Goal: Task Accomplishment & Management: Complete application form

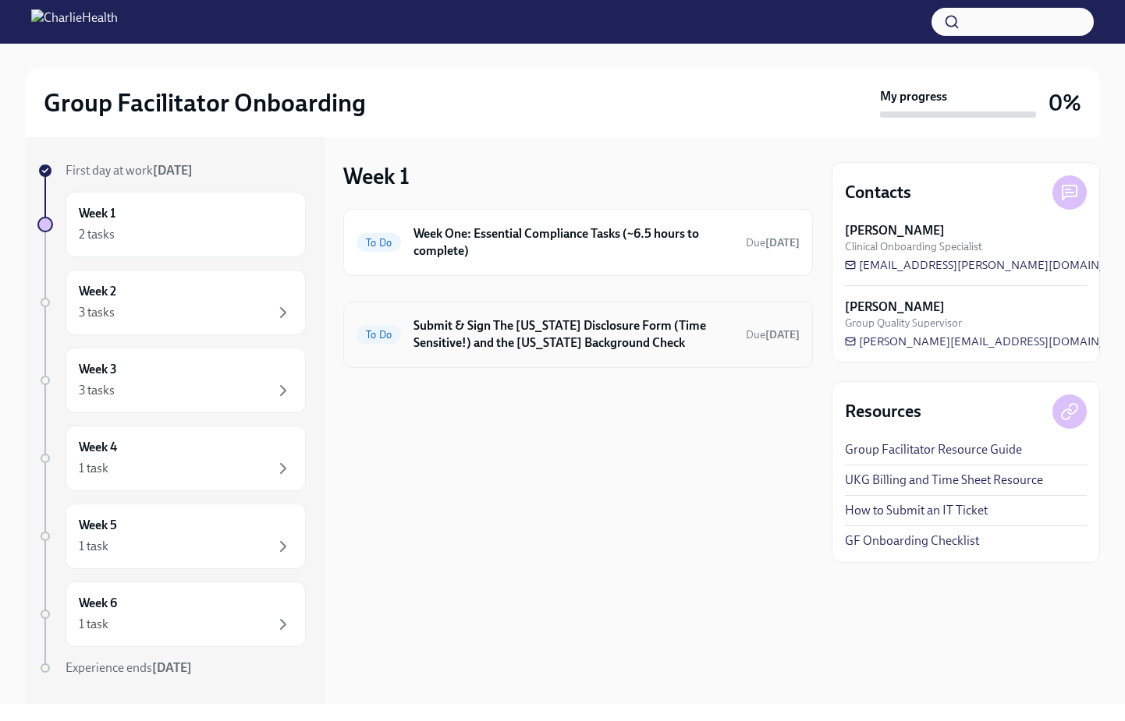
click at [549, 339] on h6 "Submit & Sign The [US_STATE] Disclosure Form (Time Sensitive!) and the [US_STAT…" at bounding box center [573, 334] width 320 height 34
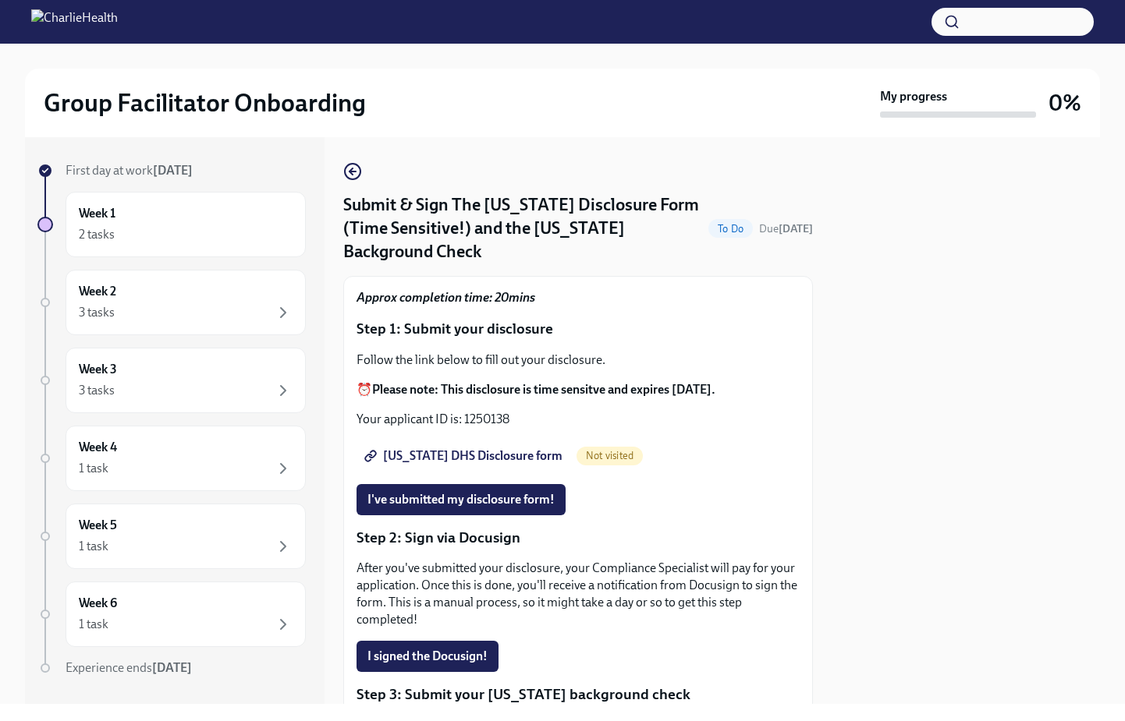
click at [441, 448] on span "[US_STATE] DHS Disclosure form" at bounding box center [464, 456] width 195 height 16
click at [536, 492] on span "I've submitted my disclosure form!" at bounding box center [460, 500] width 187 height 16
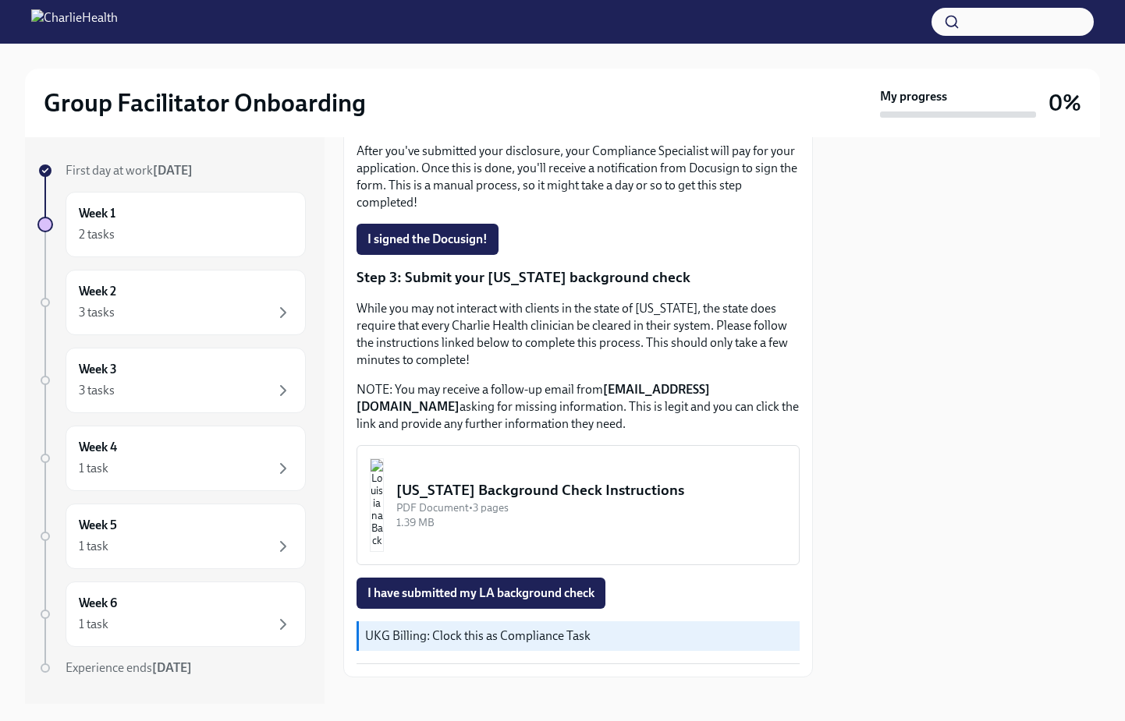
scroll to position [416, 0]
click at [530, 481] on div "[US_STATE] Background Check Instructions" at bounding box center [591, 491] width 390 height 20
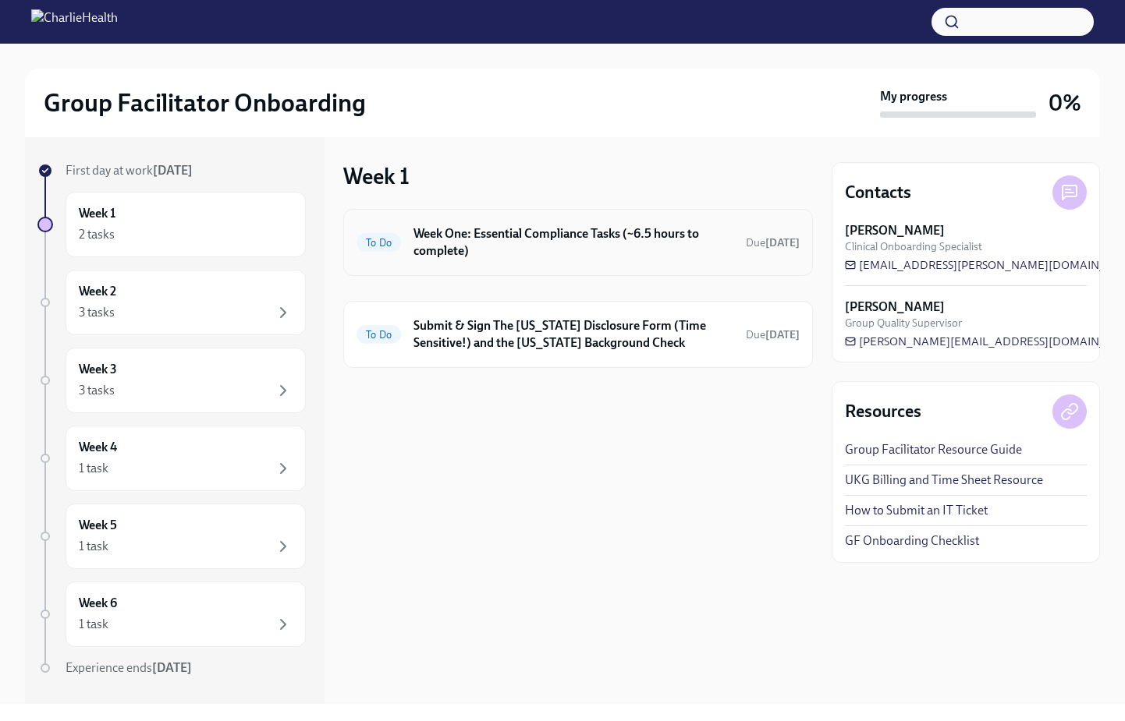
click at [567, 254] on h6 "Week One: Essential Compliance Tasks (~6.5 hours to complete)" at bounding box center [573, 242] width 320 height 34
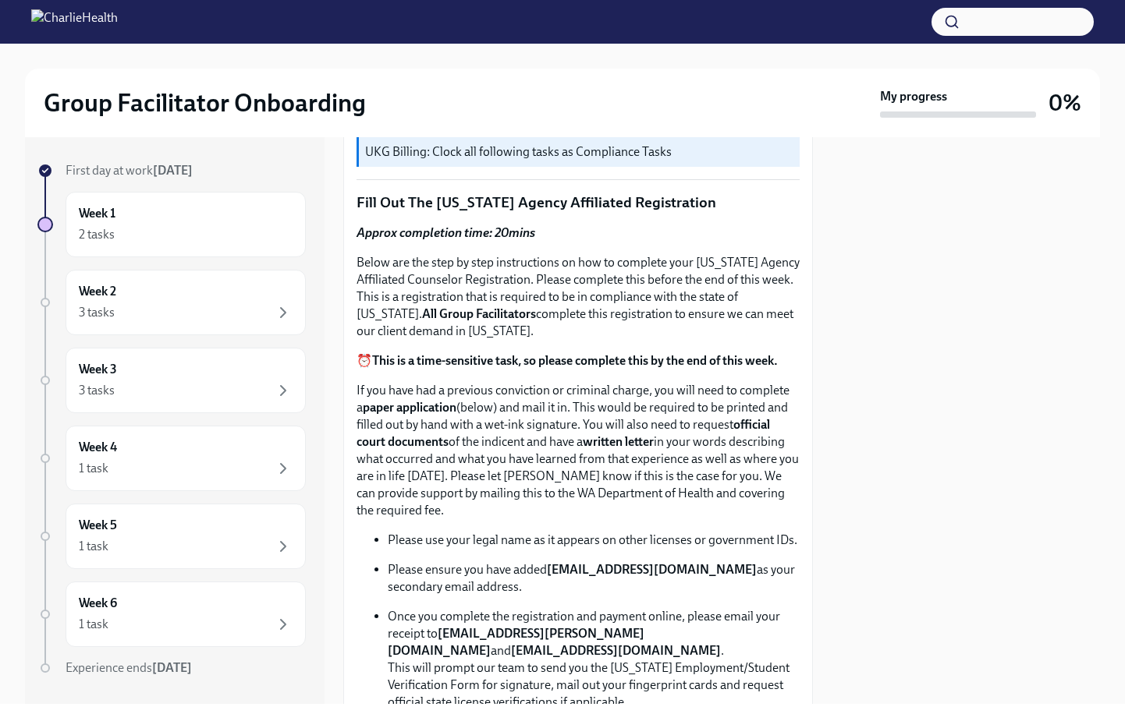
scroll to position [466, 0]
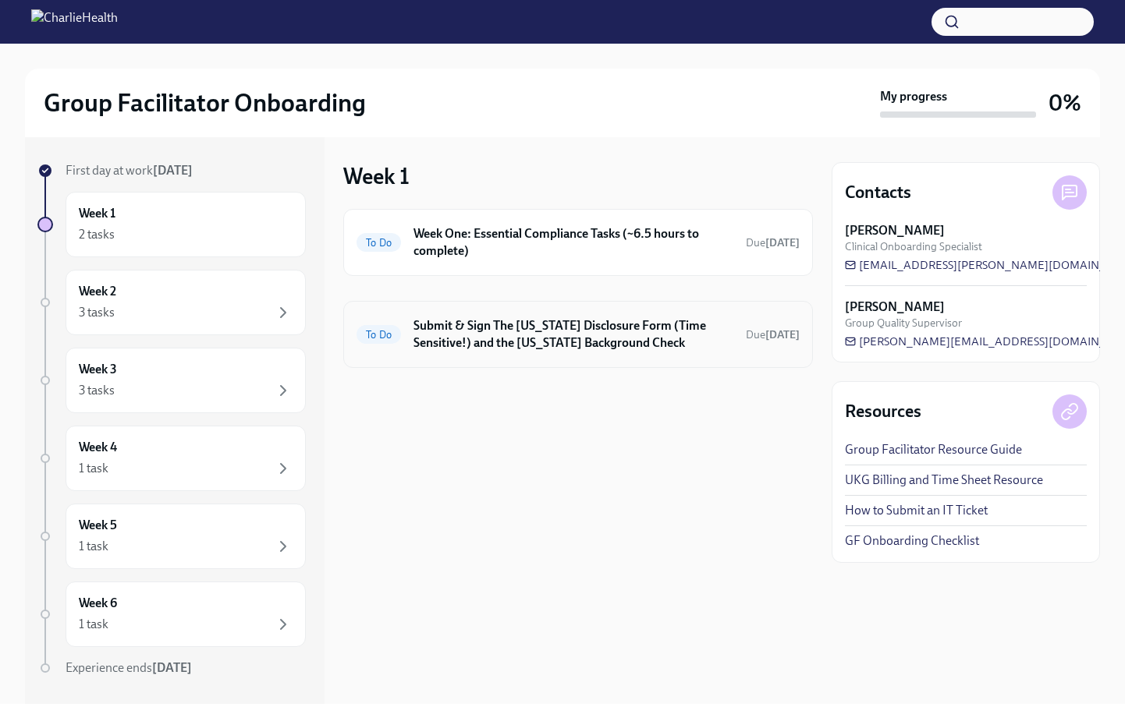
click at [671, 335] on h6 "Submit & Sign The [US_STATE] Disclosure Form (Time Sensitive!) and the [US_STAT…" at bounding box center [573, 334] width 320 height 34
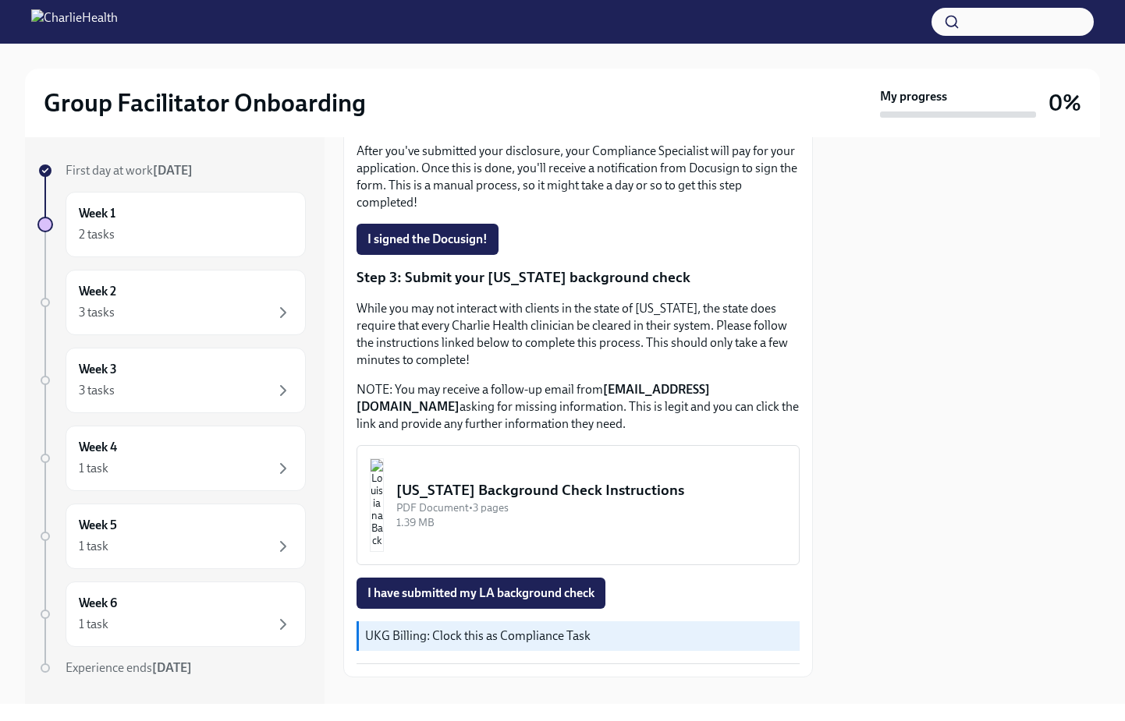
scroll to position [416, 0]
click at [486, 586] on span "I have submitted my LA background check" at bounding box center [480, 594] width 227 height 16
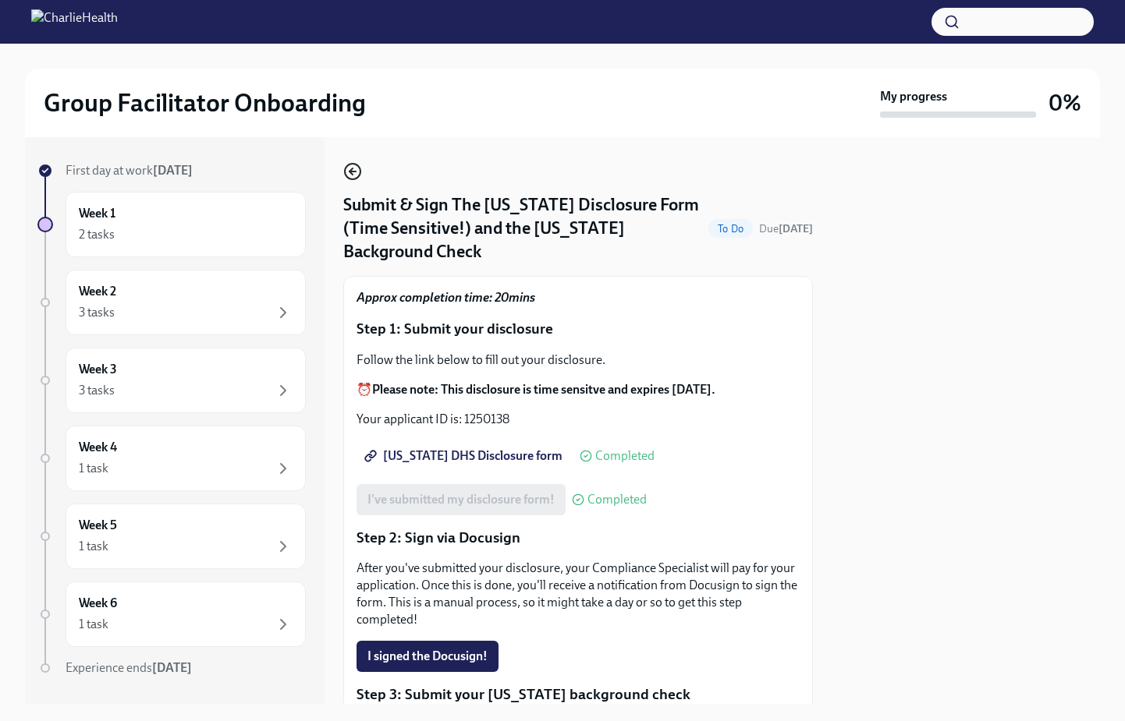
click at [355, 173] on icon "button" at bounding box center [352, 171] width 19 height 19
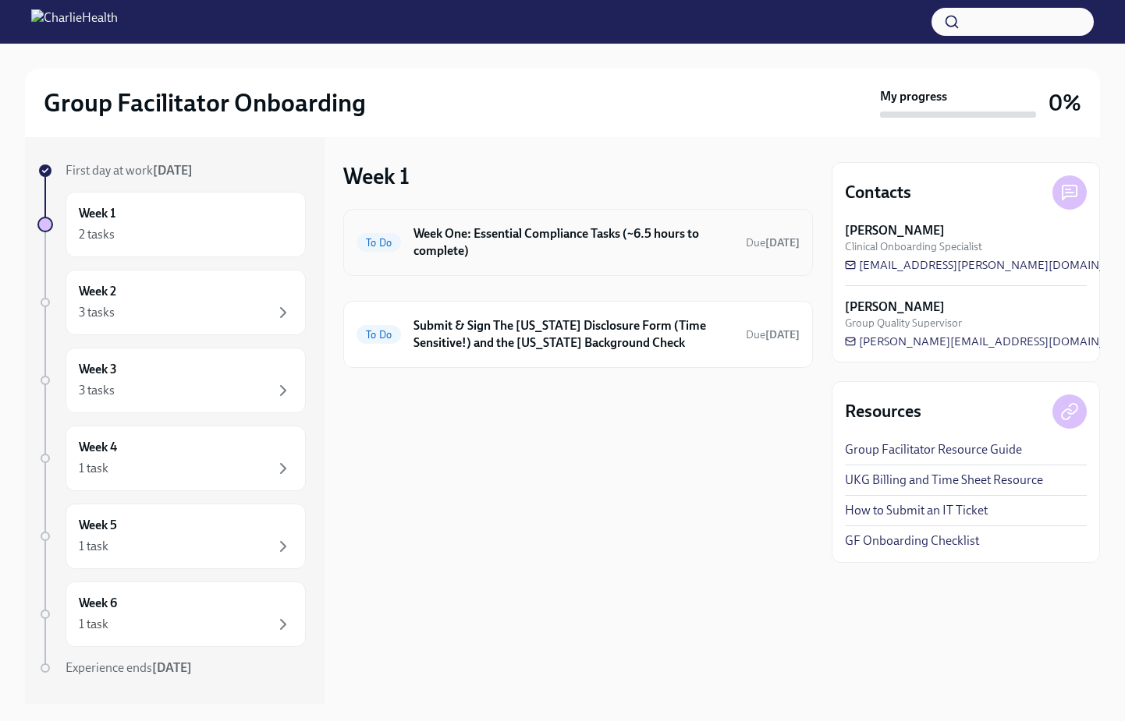
click at [594, 257] on h6 "Week One: Essential Compliance Tasks (~6.5 hours to complete)" at bounding box center [573, 242] width 320 height 34
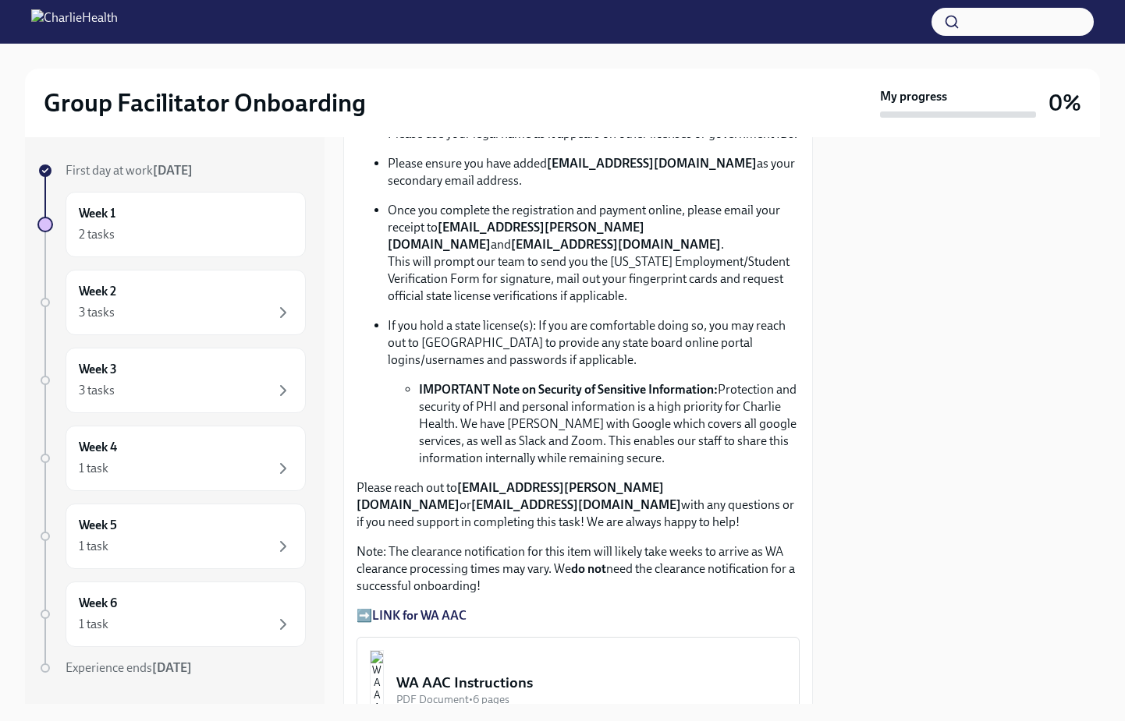
scroll to position [959, 0]
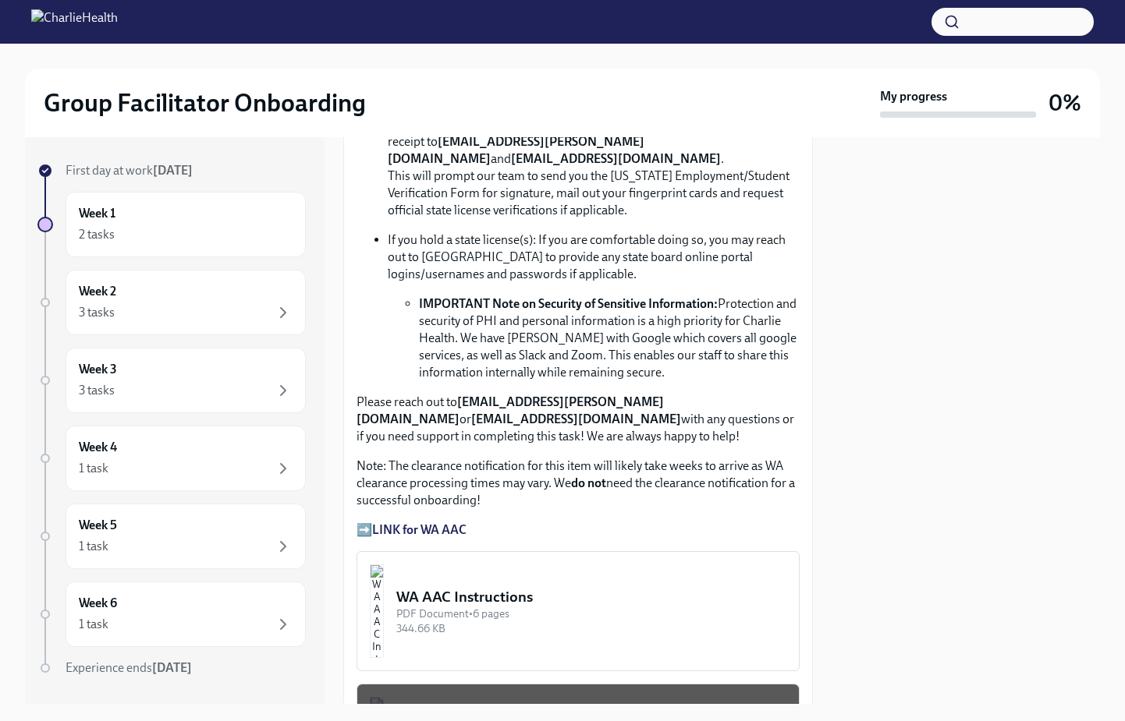
click at [622, 612] on div "PDF Document • 6 pages" at bounding box center [591, 614] width 390 height 15
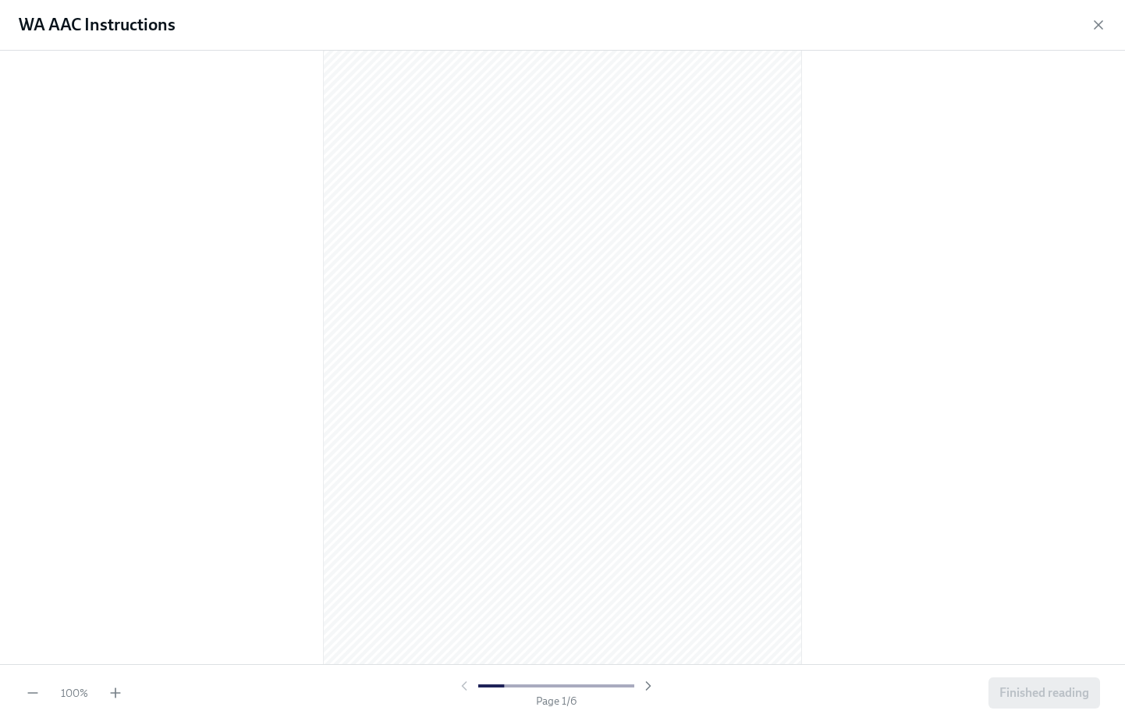
scroll to position [28, 0]
click at [117, 696] on icon "button" at bounding box center [116, 694] width 16 height 16
click at [1019, 694] on span "Finished reading" at bounding box center [1044, 694] width 90 height 16
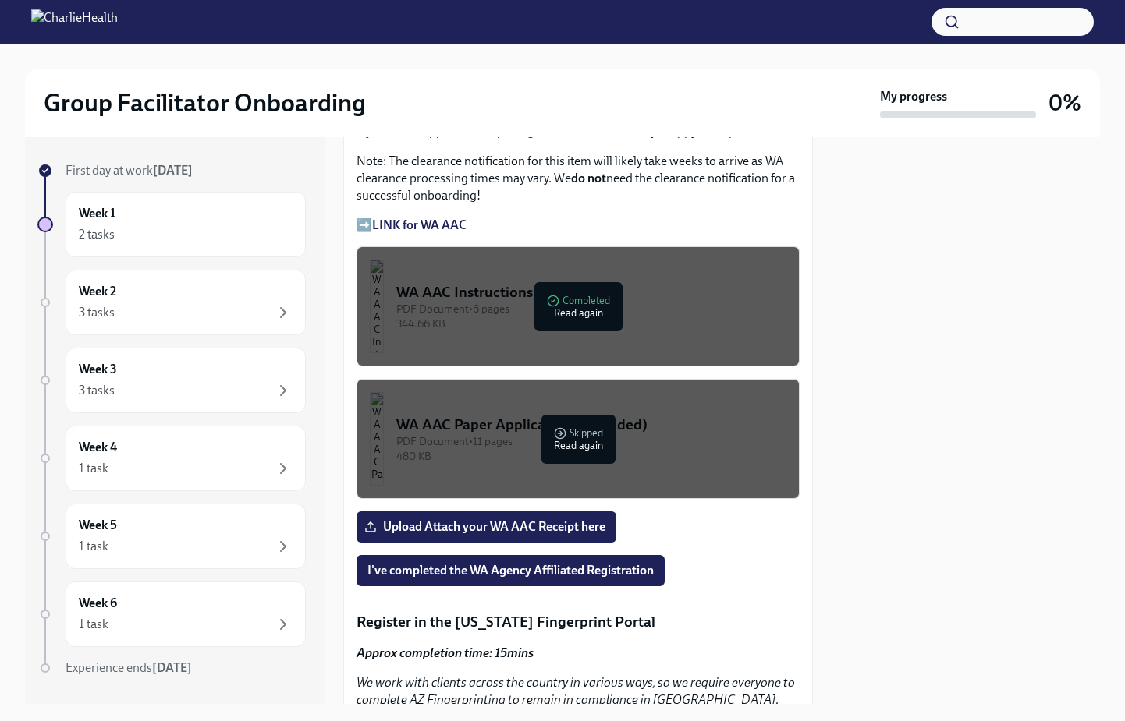
scroll to position [1265, 0]
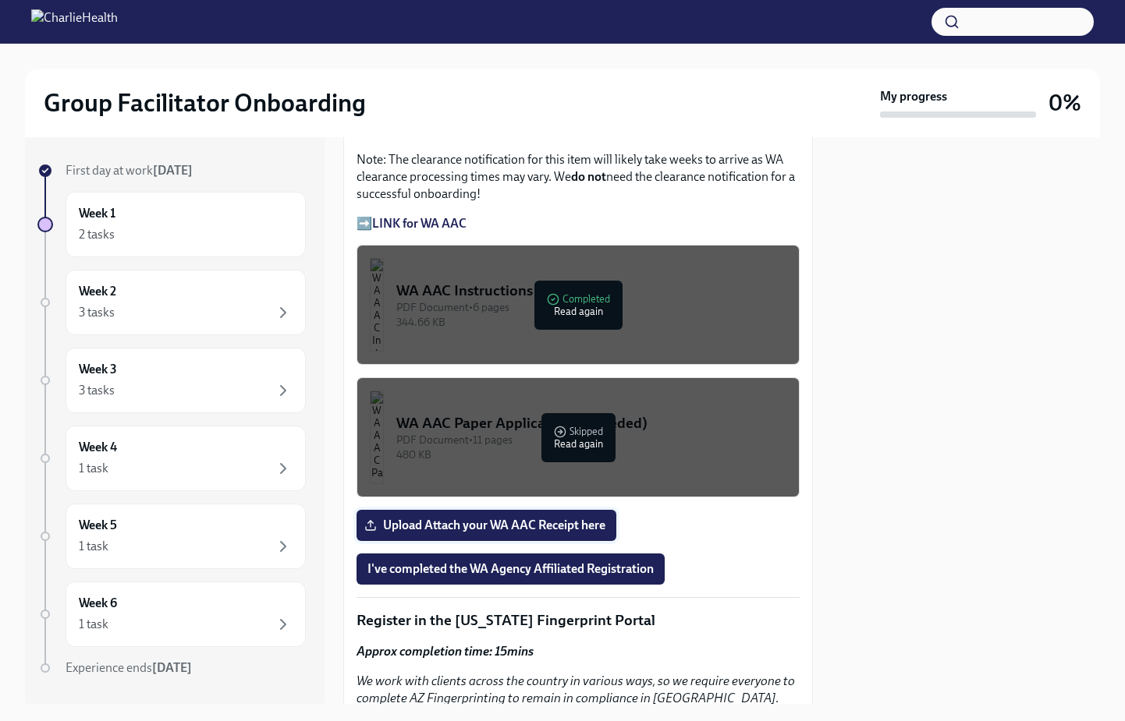
click at [565, 527] on span "Upload Attach your WA AAC Receipt here" at bounding box center [486, 526] width 238 height 16
click at [0, 0] on input "Upload Attach your WA AAC Receipt here" at bounding box center [0, 0] width 0 height 0
click at [555, 580] on button "I've completed the WA Agency Affiliated Registration" at bounding box center [510, 569] width 308 height 31
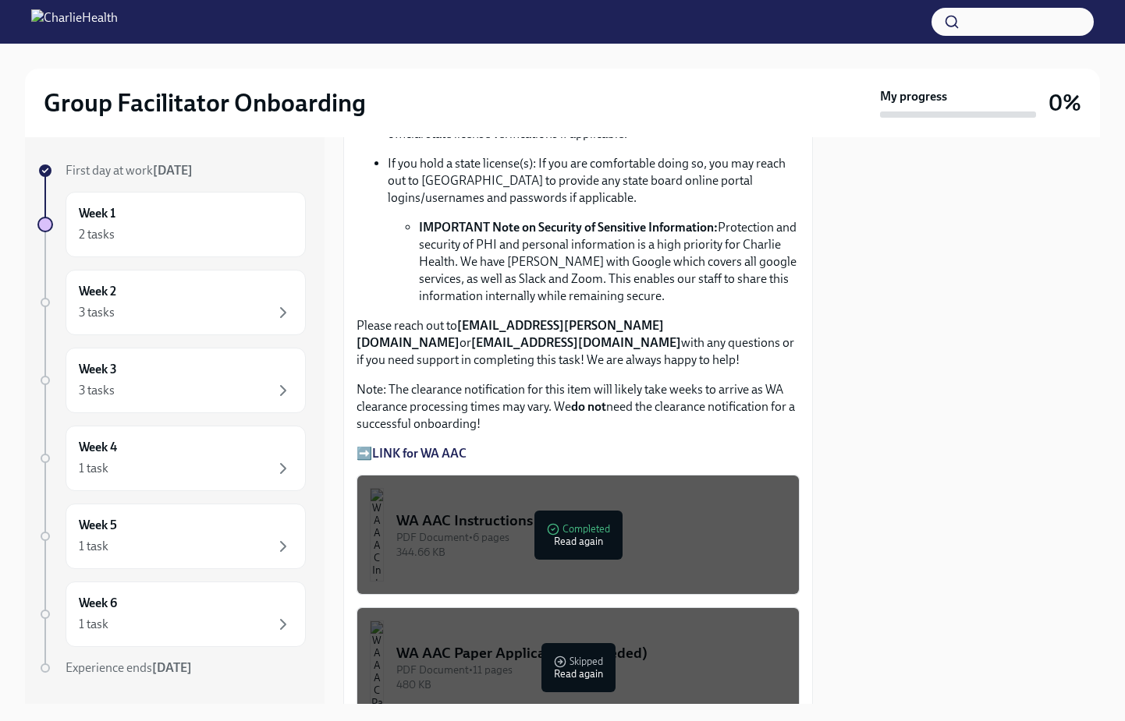
scroll to position [1037, 0]
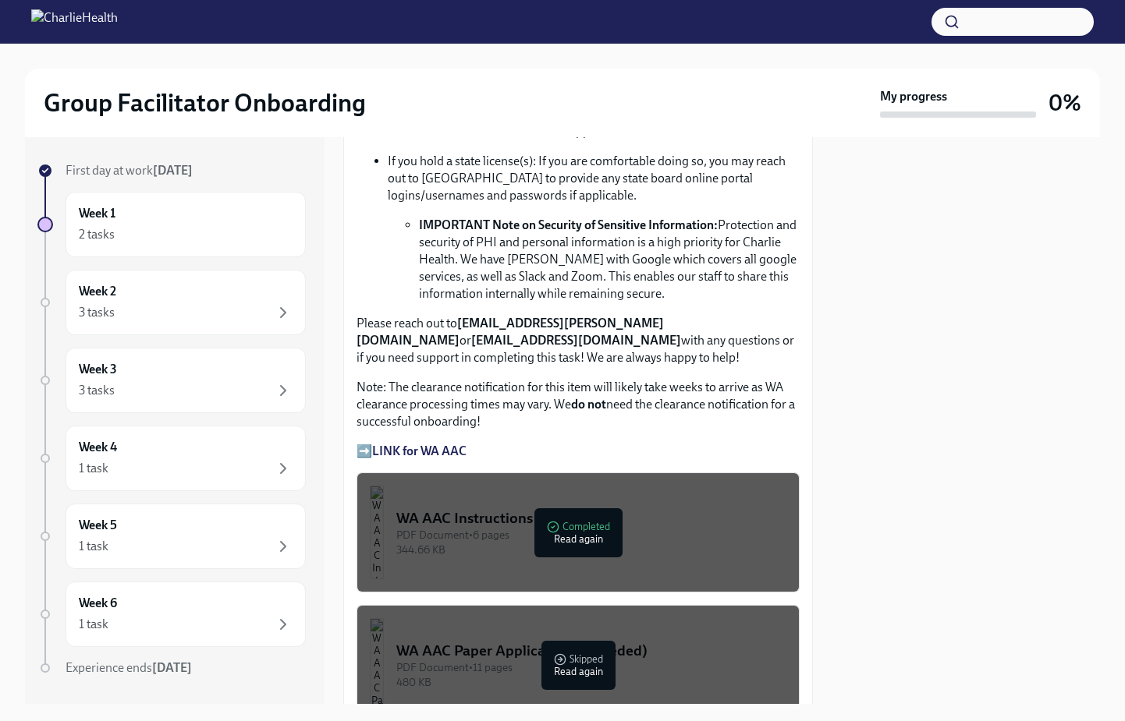
click at [690, 545] on div "344.66 KB" at bounding box center [591, 550] width 390 height 15
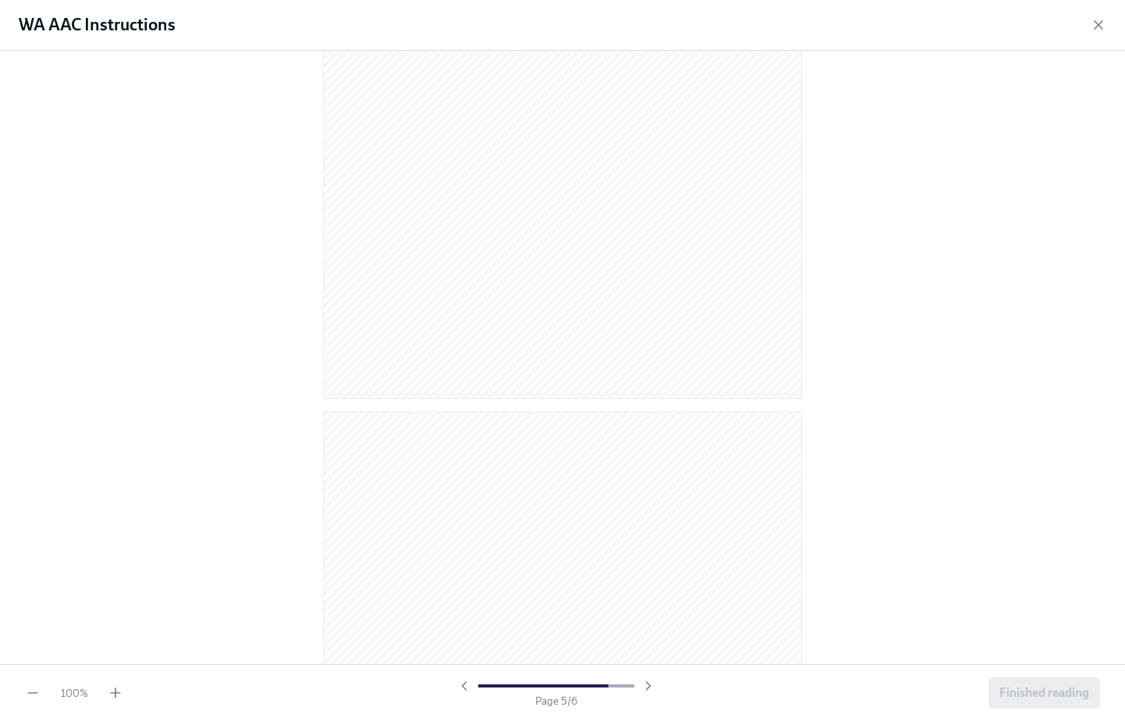
scroll to position [3189, 0]
click at [110, 694] on icon "button" at bounding box center [116, 694] width 16 height 16
click at [115, 689] on icon "button" at bounding box center [115, 693] width 0 height 9
click at [1094, 27] on icon "button" at bounding box center [1098, 25] width 16 height 16
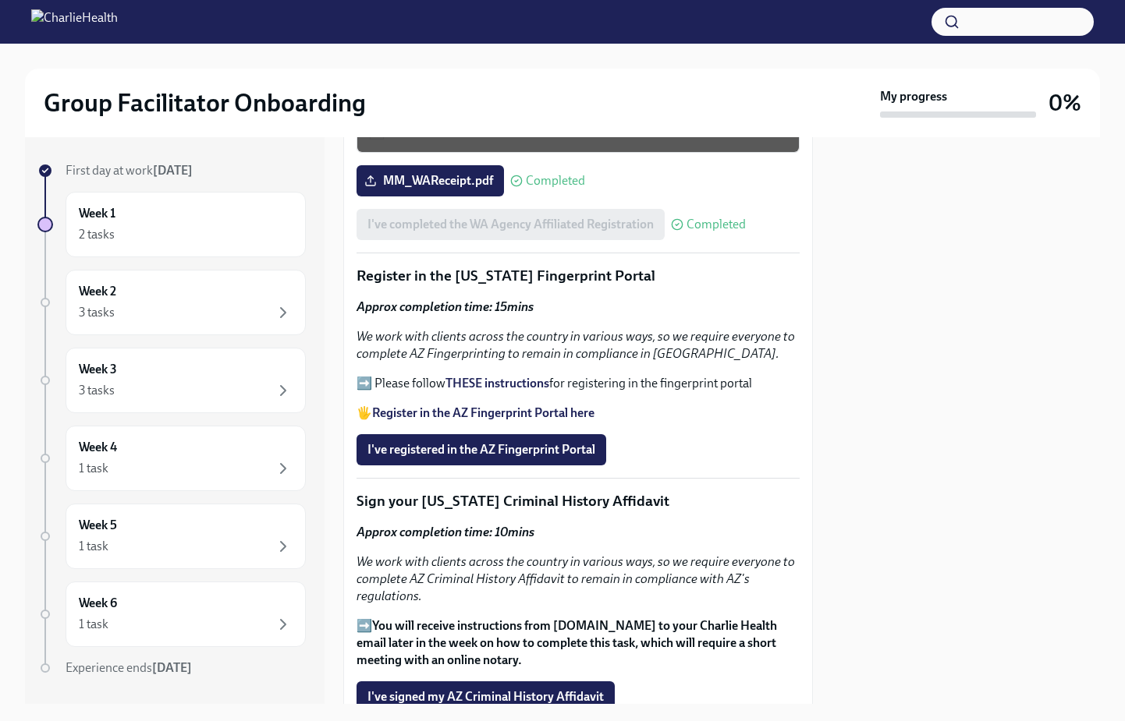
scroll to position [1603, 0]
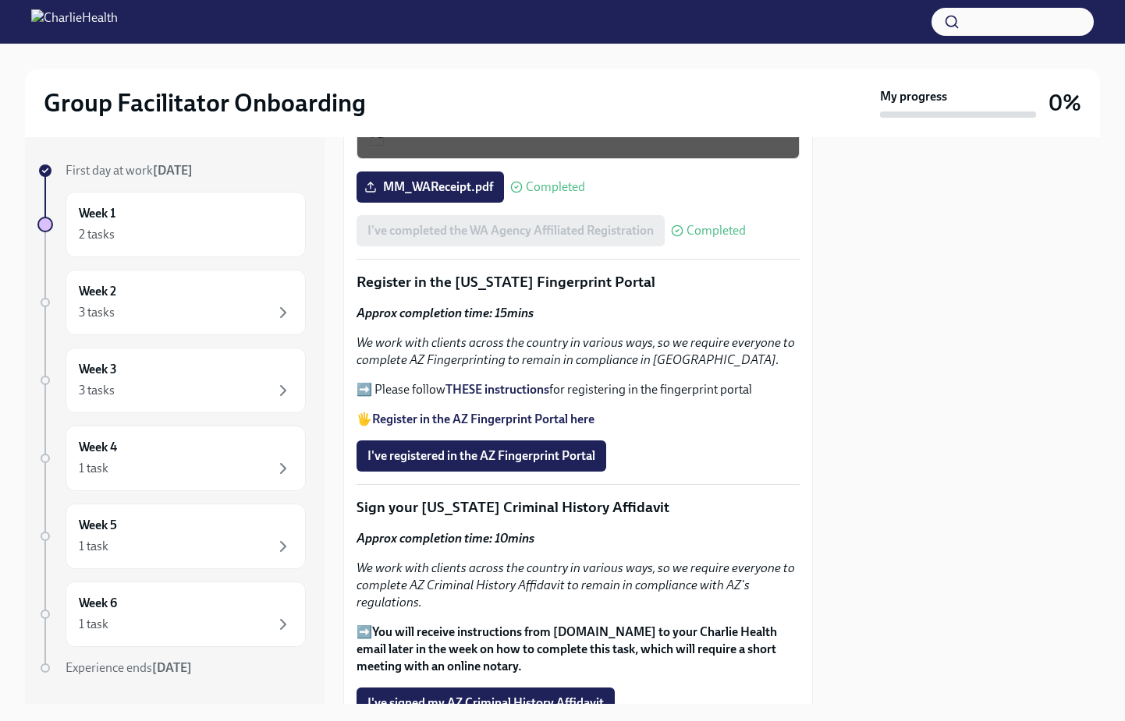
click at [505, 392] on strong "THESE instructions" at bounding box center [497, 389] width 104 height 15
click at [517, 456] on span "I've registered in the AZ Fingerprint Portal" at bounding box center [481, 456] width 228 height 16
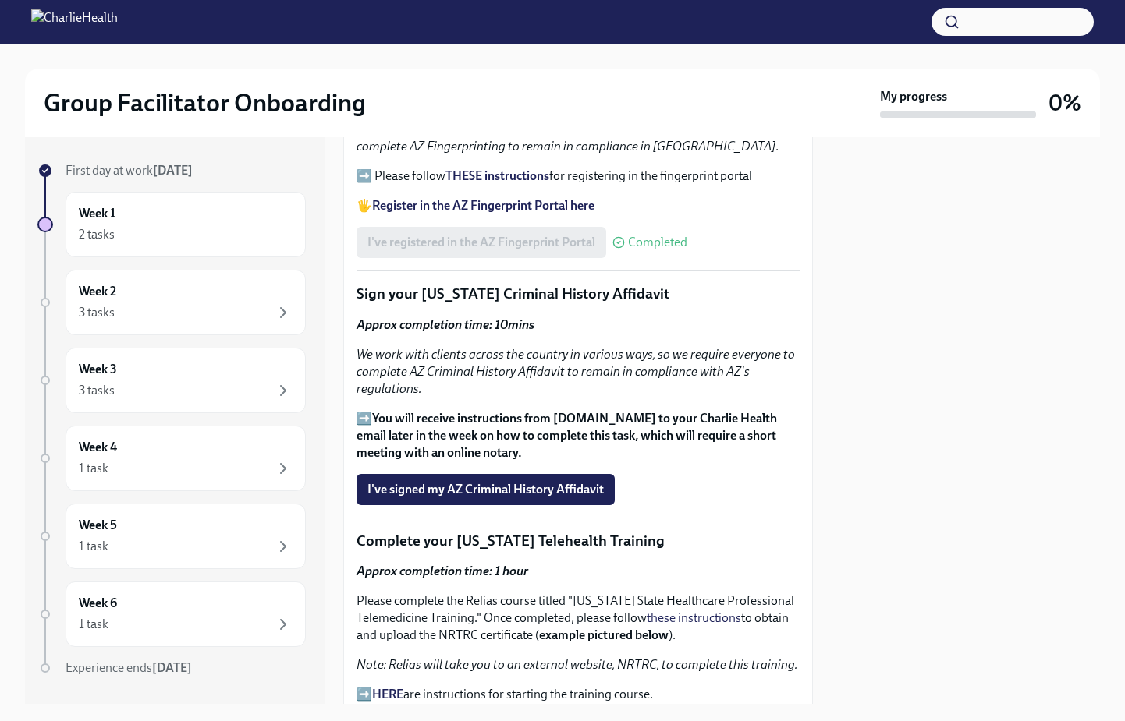
scroll to position [1818, 0]
click at [533, 491] on span "I've signed my AZ Criminal History Affidavit" at bounding box center [485, 489] width 236 height 16
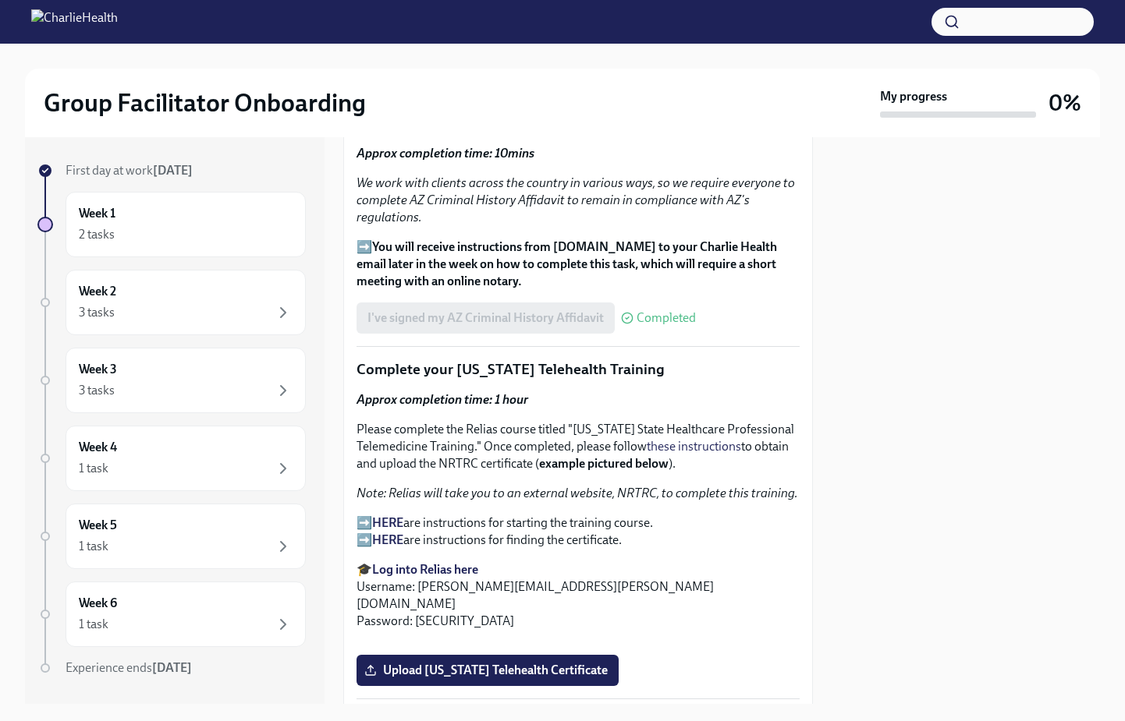
scroll to position [1988, 0]
